Goal: Go to known website

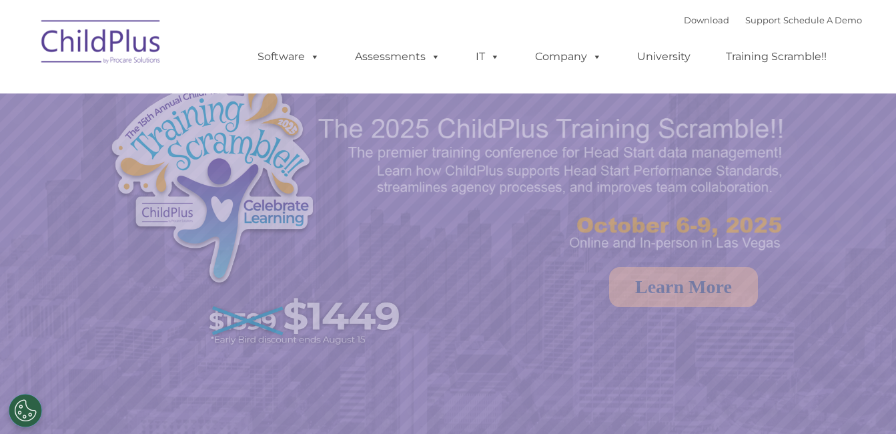
select select "MEDIUM"
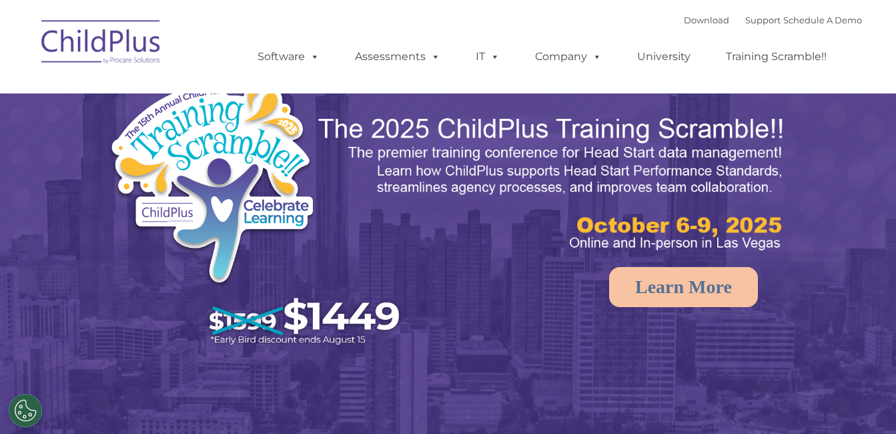
select select "MEDIUM"
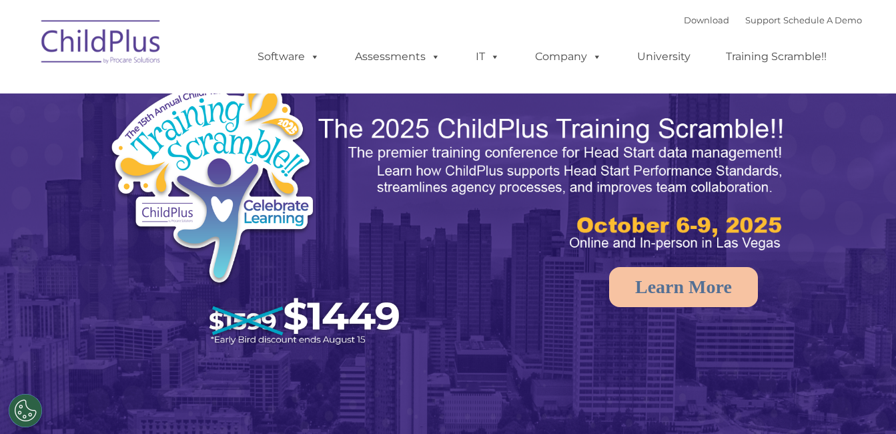
select select "MEDIUM"
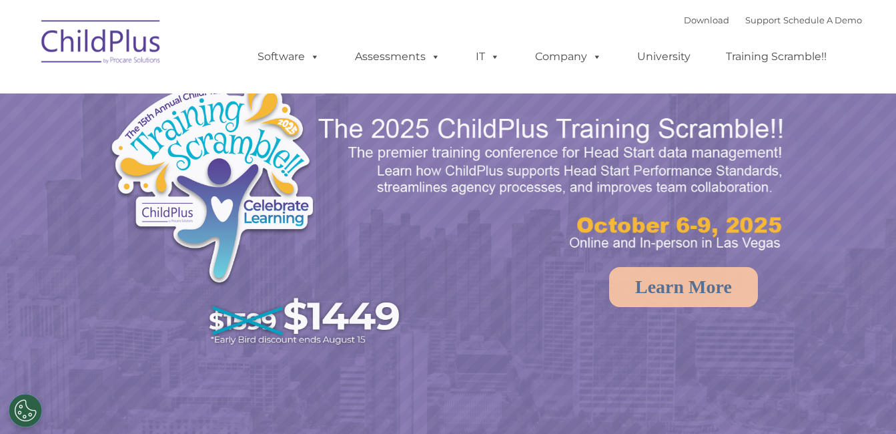
select select "MEDIUM"
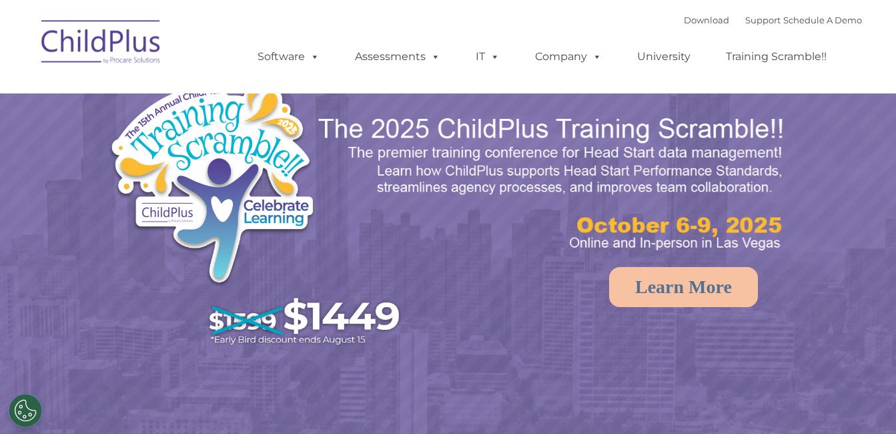
select select "MEDIUM"
